Goal: Information Seeking & Learning: Learn about a topic

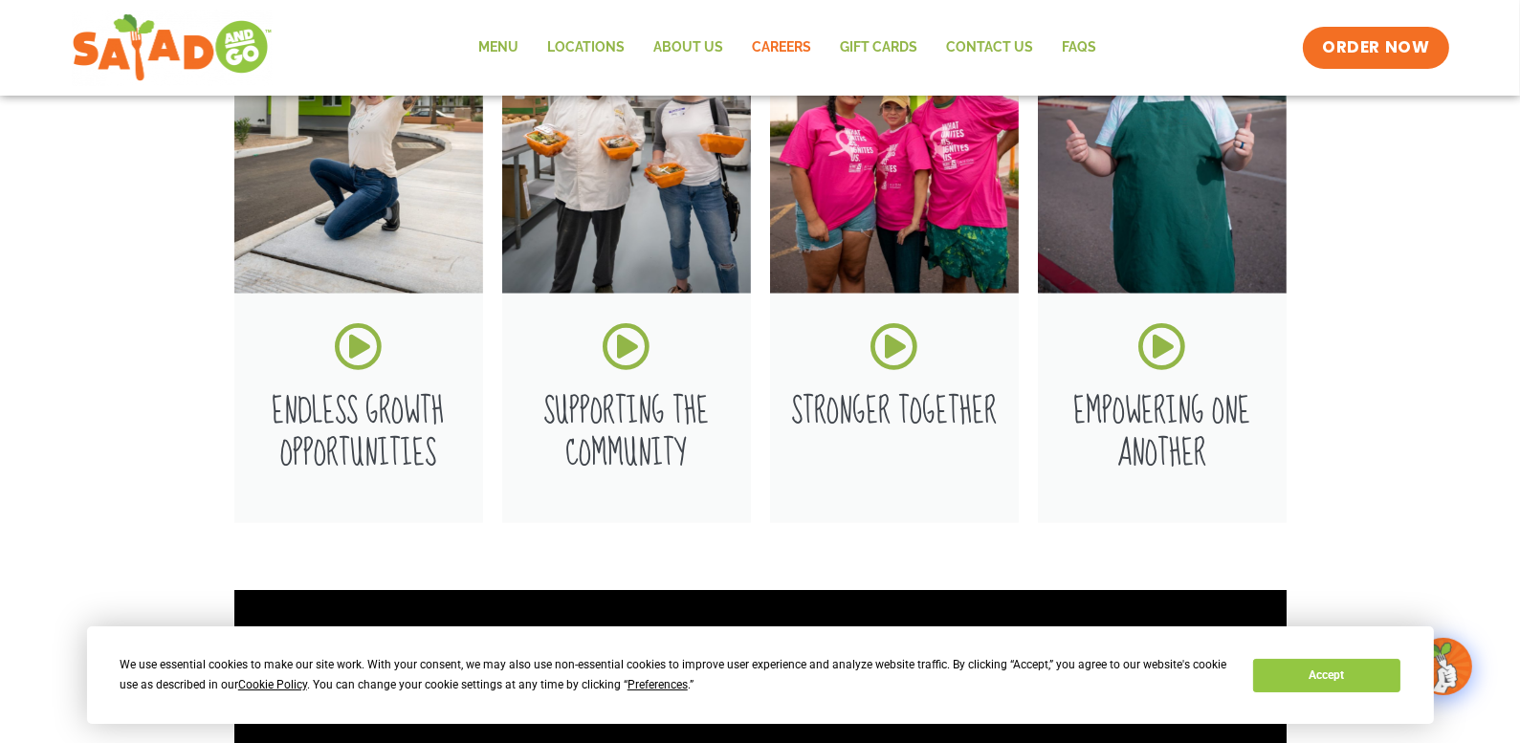
scroll to position [1980, 0]
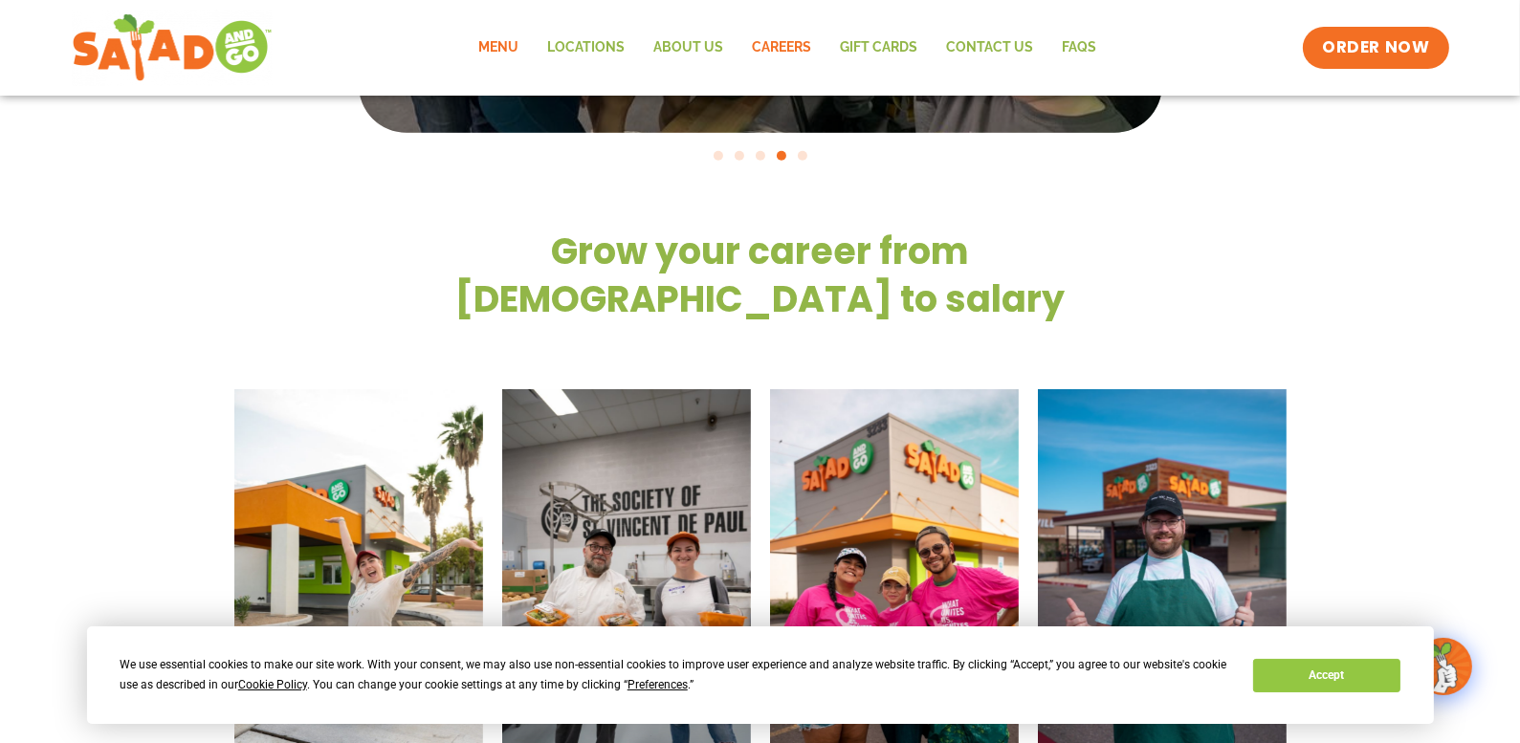
click at [506, 43] on link "Menu" at bounding box center [499, 48] width 69 height 44
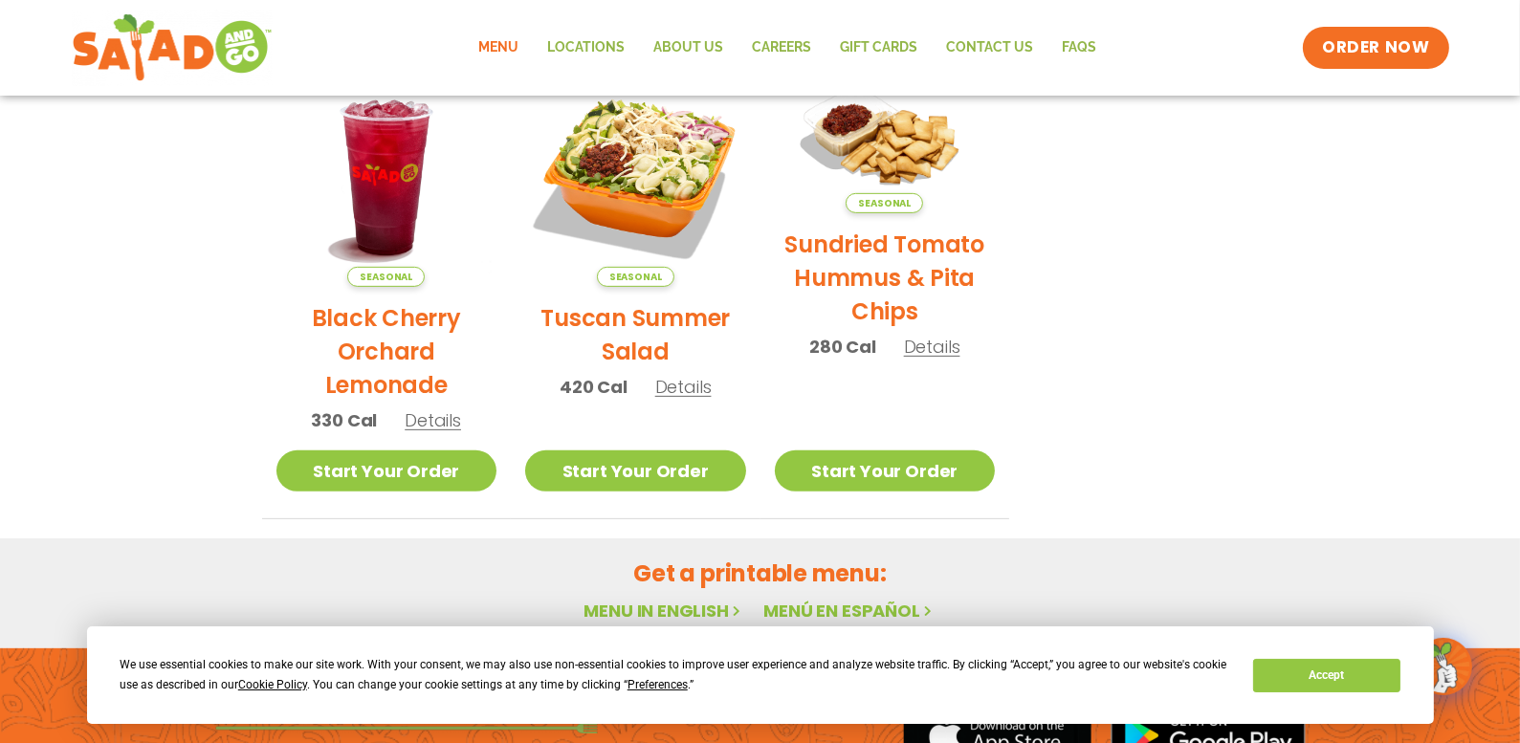
scroll to position [1052, 0]
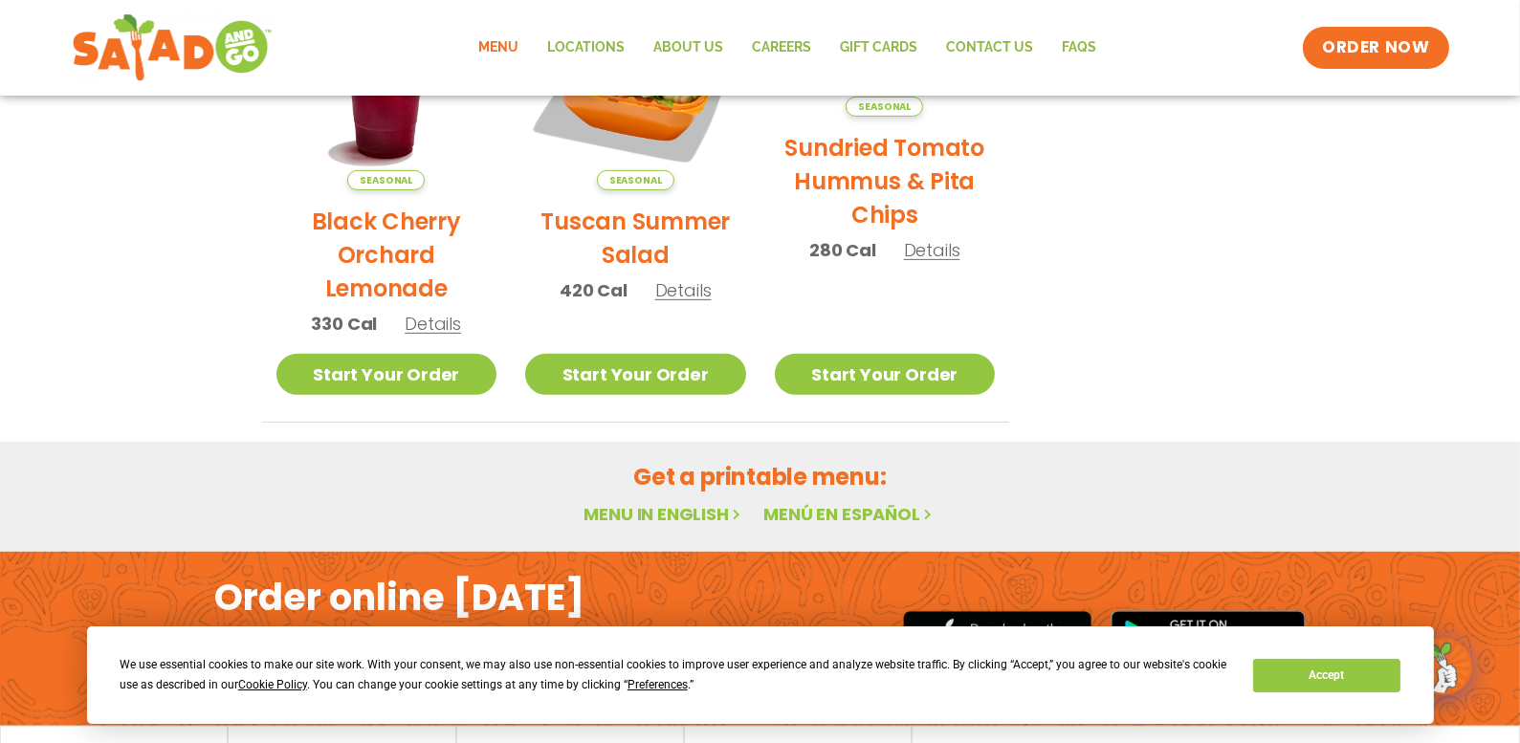
click at [663, 509] on link "Menu in English" at bounding box center [664, 514] width 161 height 24
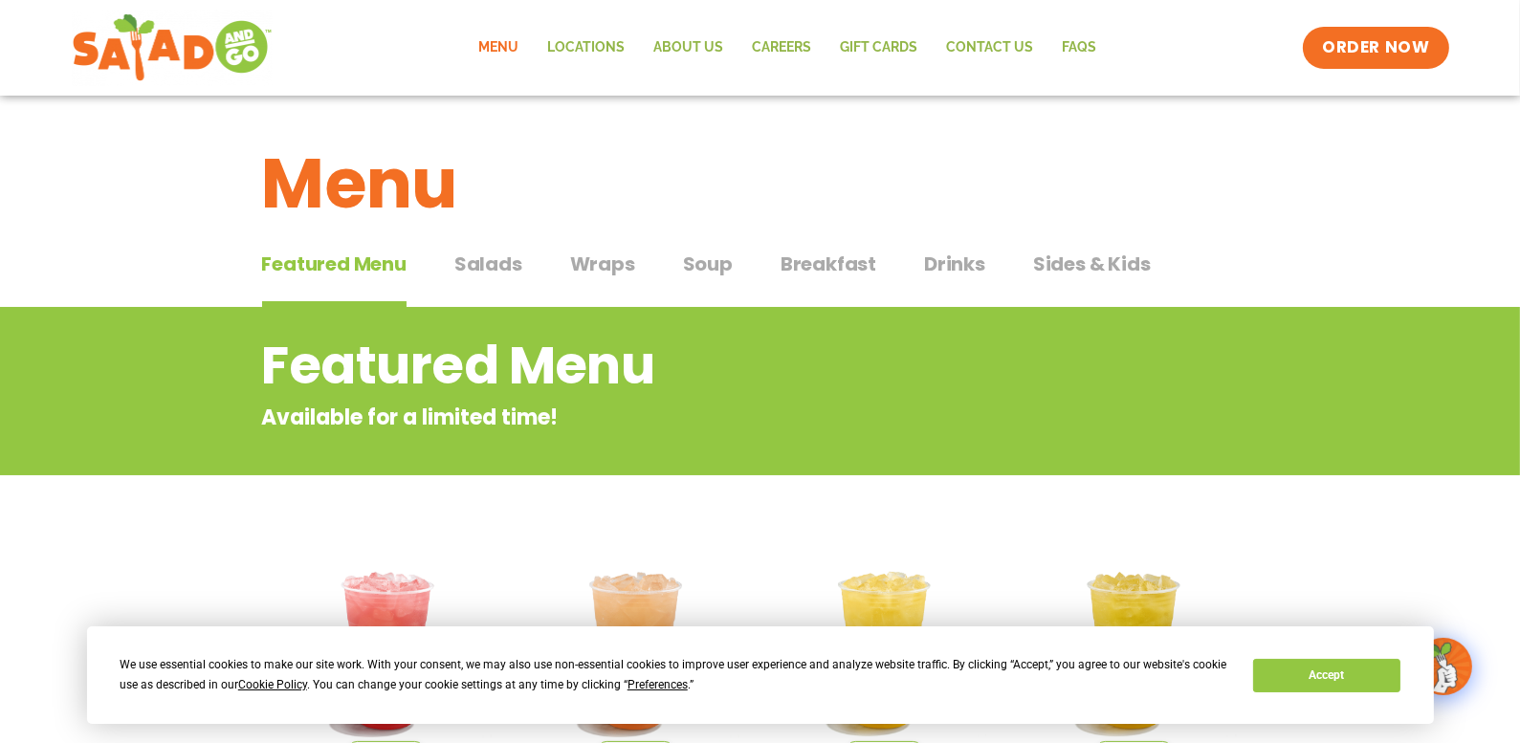
click at [821, 261] on span "Breakfast" at bounding box center [829, 264] width 96 height 29
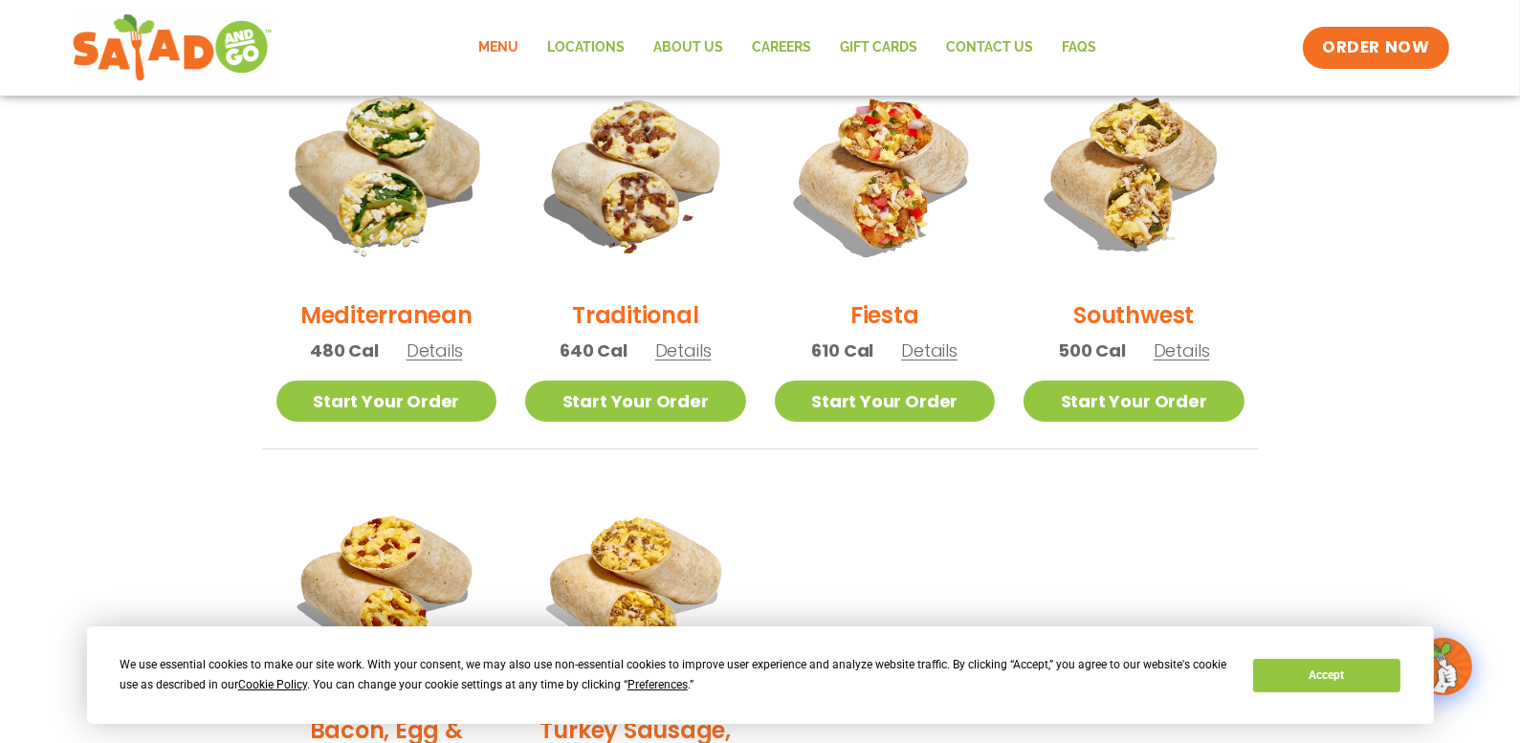
scroll to position [62, 0]
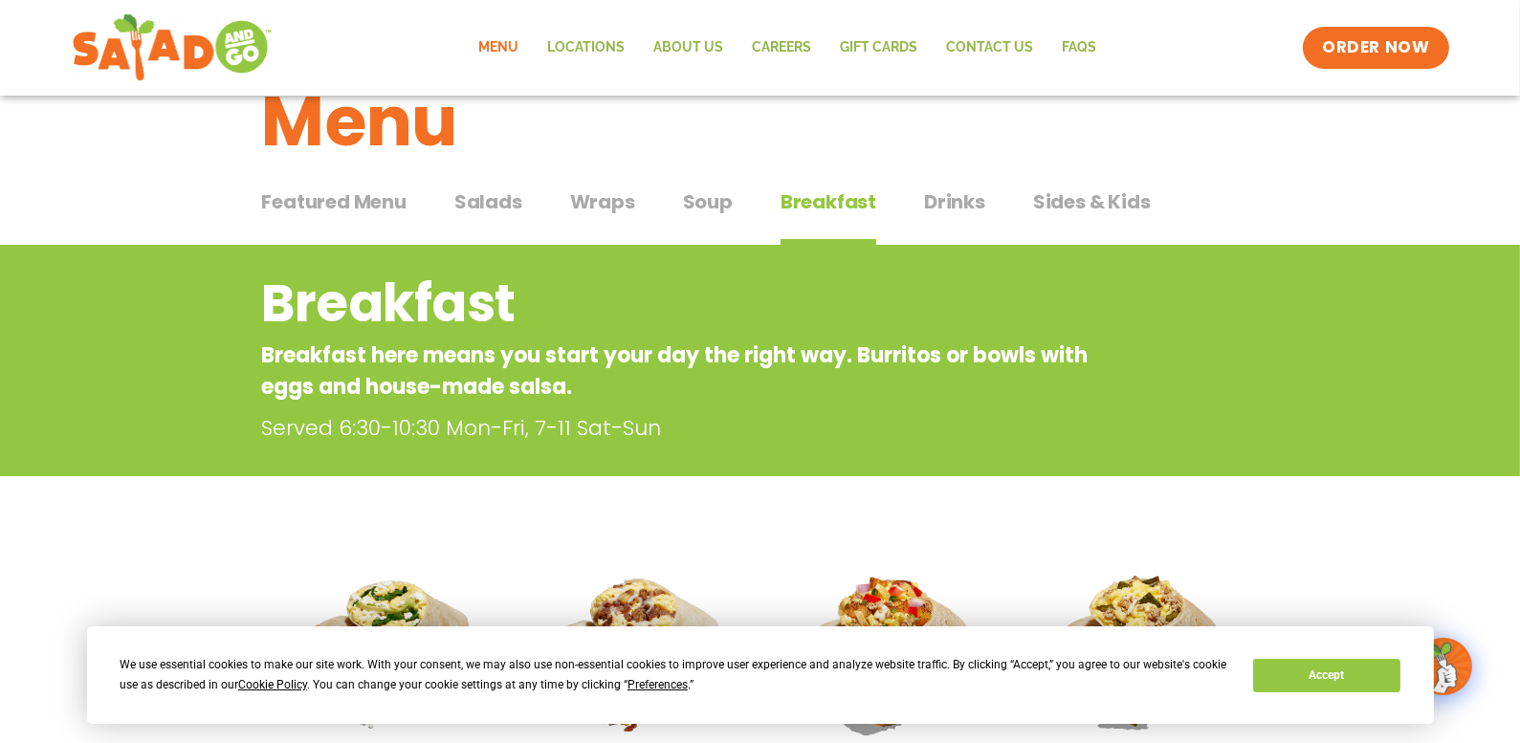
click at [604, 195] on span "Wraps" at bounding box center [602, 202] width 65 height 29
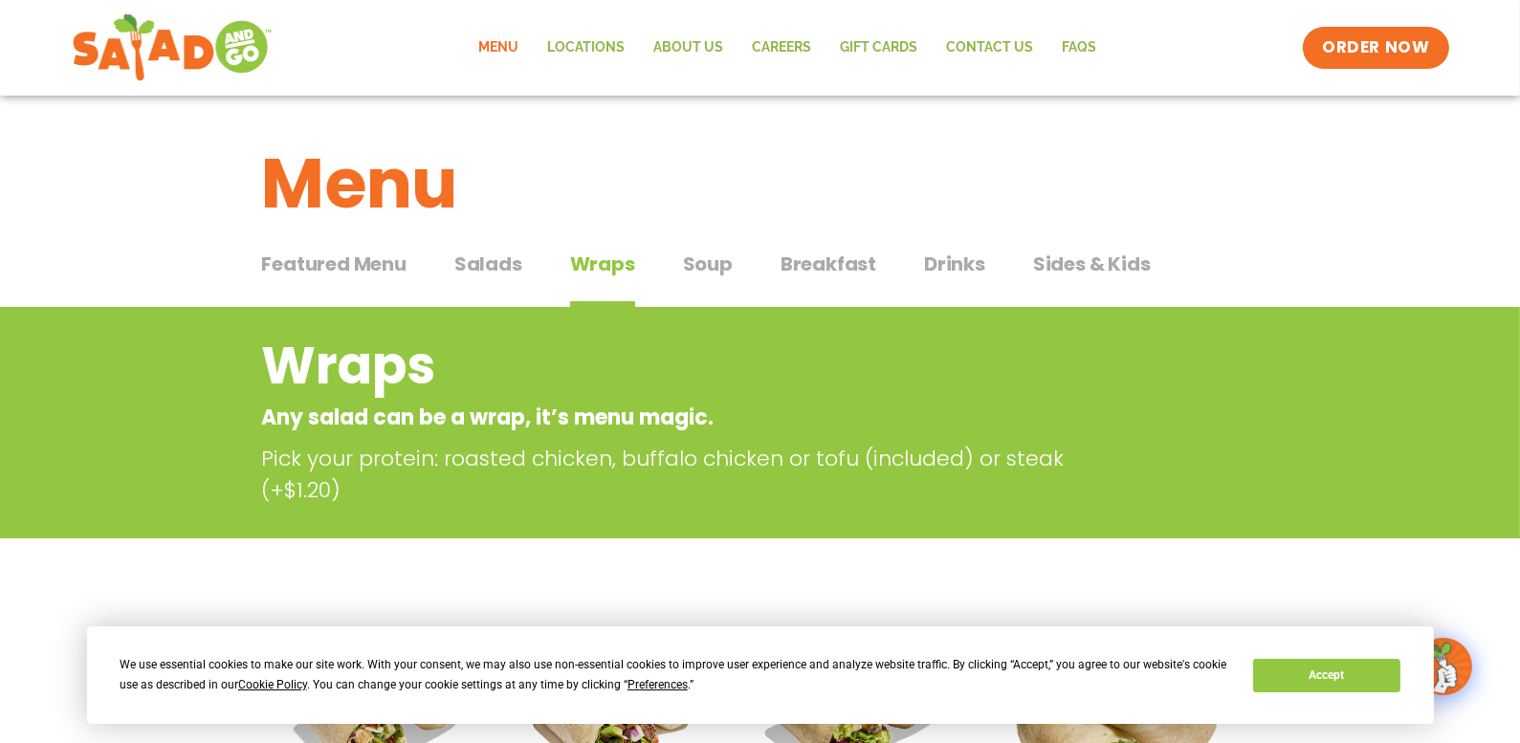
click at [1067, 260] on span "Sides & Kids" at bounding box center [1092, 264] width 118 height 29
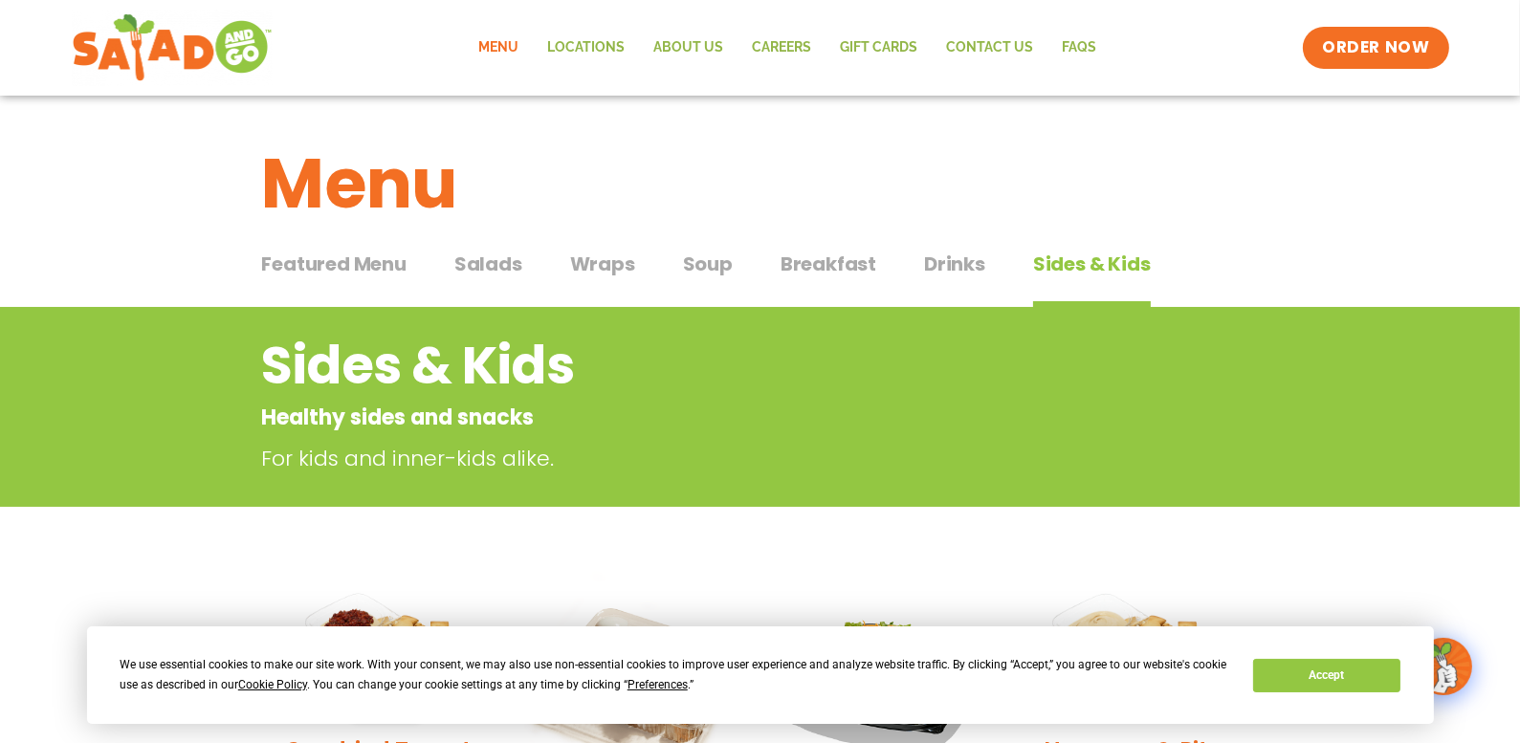
click at [948, 260] on span "Drinks" at bounding box center [954, 264] width 61 height 29
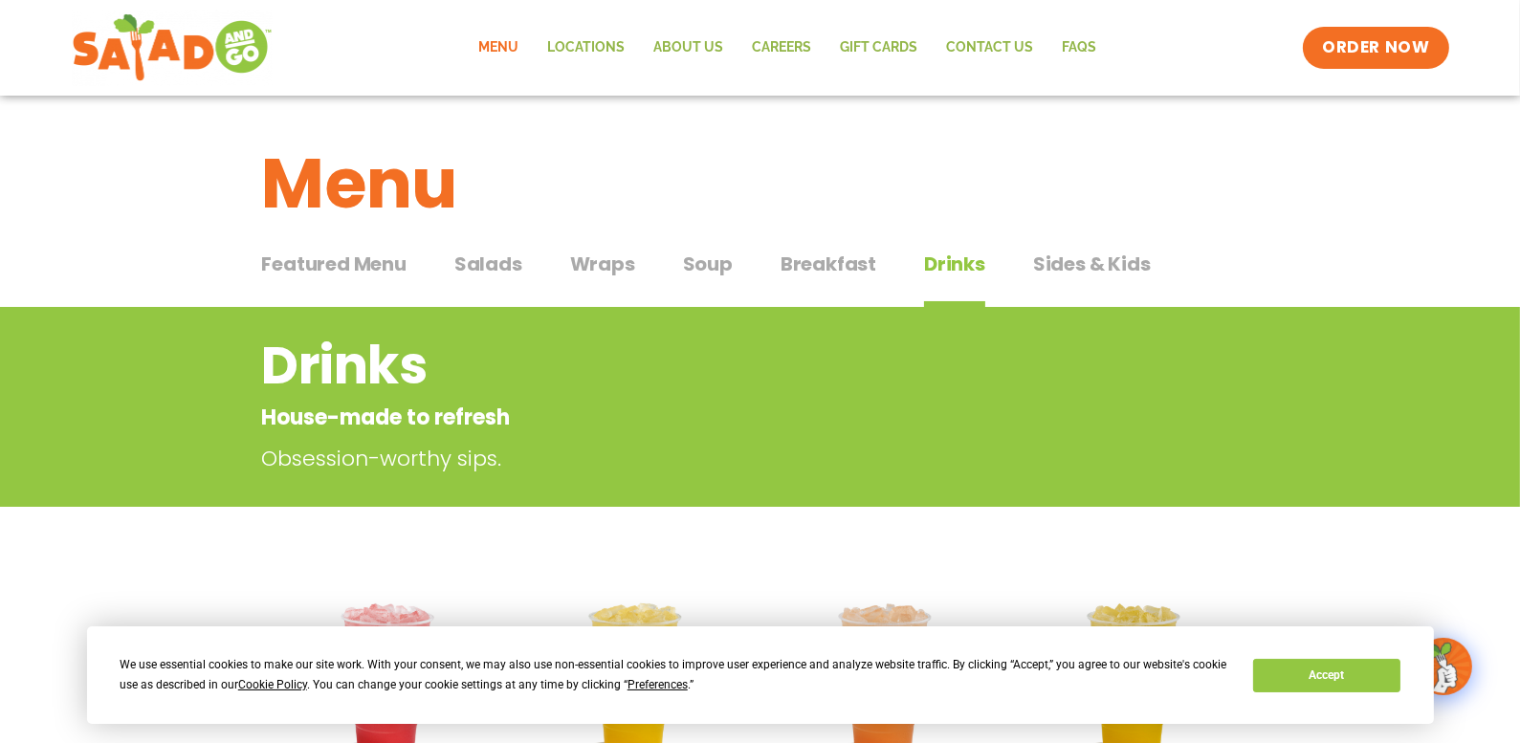
click at [611, 261] on span "Wraps" at bounding box center [602, 264] width 65 height 29
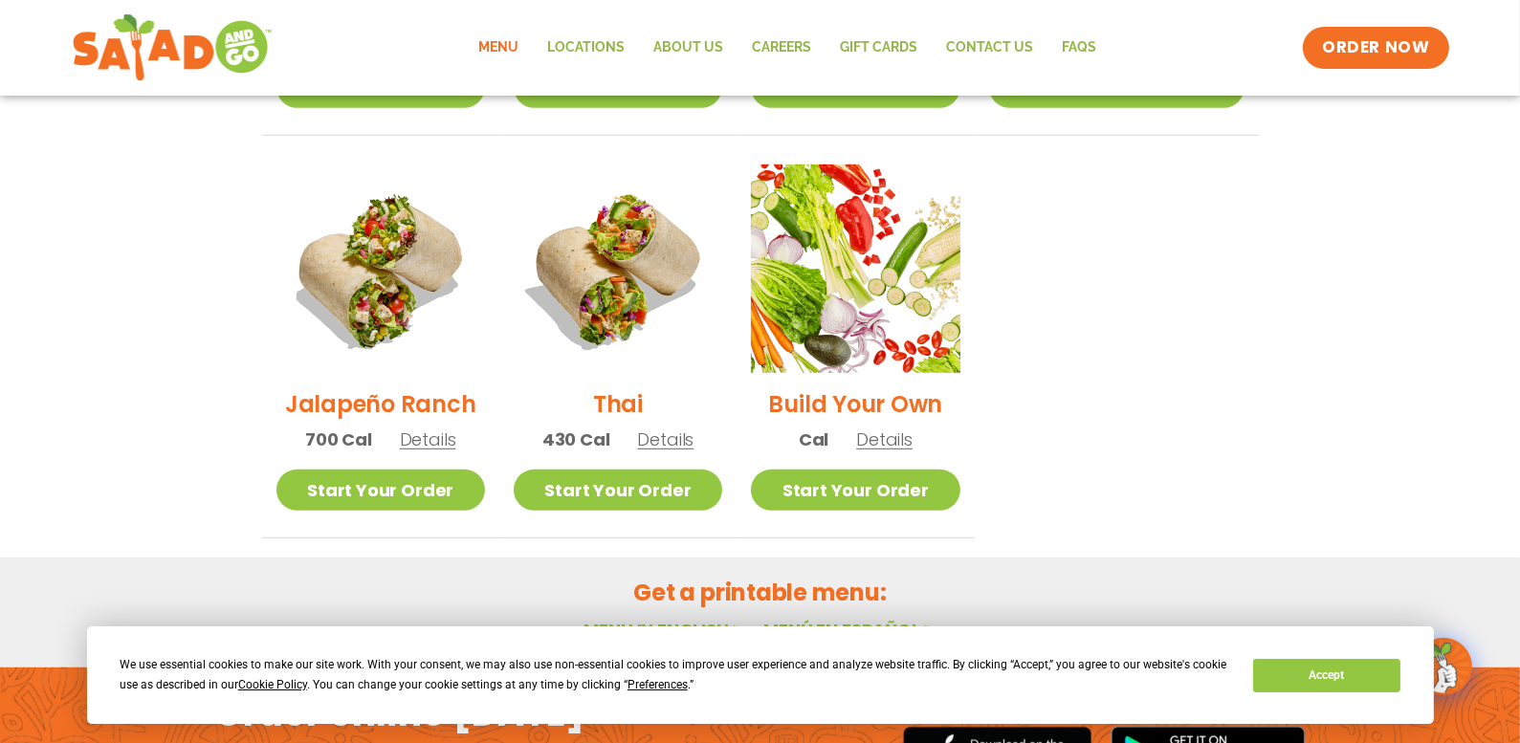
scroll to position [1434, 0]
